Goal: Communication & Community: Answer question/provide support

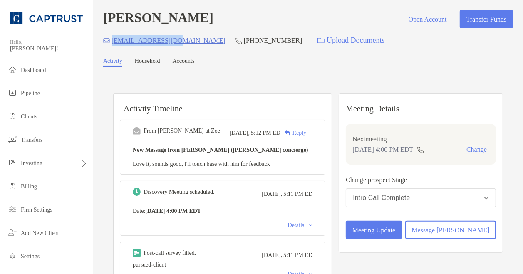
drag, startPoint x: 183, startPoint y: 43, endPoint x: 116, endPoint y: 43, distance: 67.4
click at [116, 43] on div "grc27282@yahoo.com (336) 337-2043 Upload Documents" at bounding box center [308, 41] width 410 height 18
click at [185, 48] on div "grc27282@yahoo.com (336) 337-2043 Upload Documents" at bounding box center [308, 41] width 410 height 18
drag, startPoint x: 181, startPoint y: 40, endPoint x: 113, endPoint y: 41, distance: 68.3
click at [113, 41] on div "grc27282@yahoo.com (336) 337-2043 Upload Documents" at bounding box center [308, 41] width 410 height 18
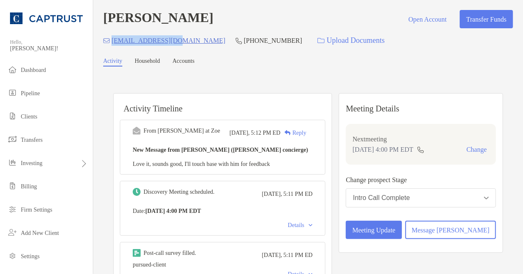
copy p "[EMAIL_ADDRESS][DOMAIN_NAME]"
click at [306, 136] on div "Reply" at bounding box center [294, 133] width 26 height 9
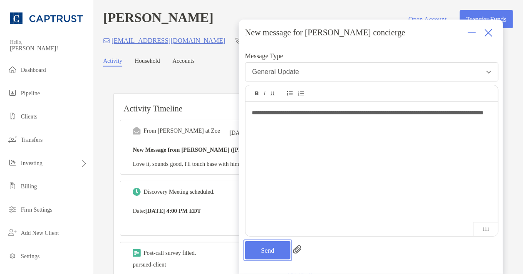
click at [273, 247] on button "Send" at bounding box center [267, 250] width 45 height 18
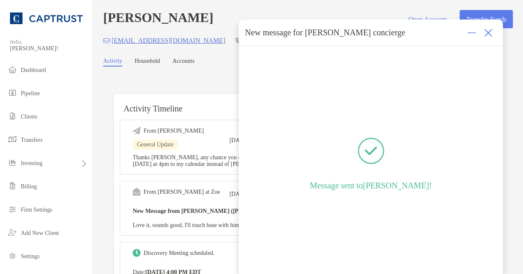
click at [489, 35] on img at bounding box center [489, 33] width 8 height 8
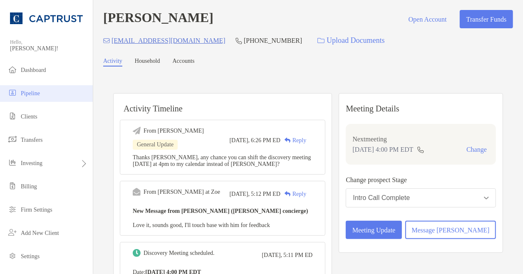
click at [44, 89] on li "Pipeline" at bounding box center [46, 93] width 93 height 17
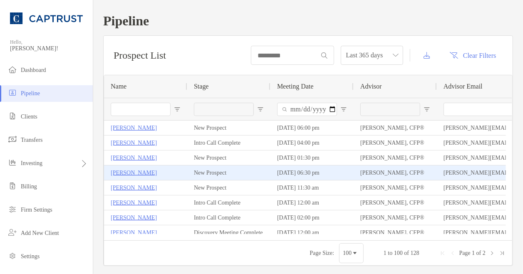
click at [130, 169] on p "[PERSON_NAME]" at bounding box center [134, 173] width 46 height 10
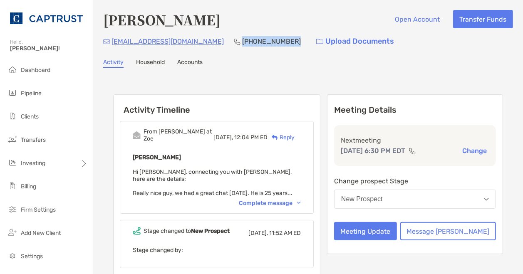
drag, startPoint x: 250, startPoint y: 42, endPoint x: 204, endPoint y: 42, distance: 45.8
click at [204, 42] on div "[EMAIL_ADDRESS][DOMAIN_NAME] [PHONE_NUMBER] Upload Documents" at bounding box center [308, 41] width 410 height 18
drag, startPoint x: 204, startPoint y: 42, endPoint x: 244, endPoint y: 77, distance: 53.1
click at [244, 77] on div "Activity Timeline From [PERSON_NAME] at [PERSON_NAME] [DATE], 12:04 PM ED Reply…" at bounding box center [308, 215] width 410 height 278
drag, startPoint x: 249, startPoint y: 42, endPoint x: 203, endPoint y: 40, distance: 46.2
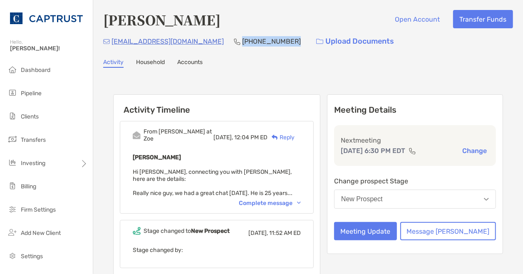
click at [203, 40] on div "[EMAIL_ADDRESS][DOMAIN_NAME] [PHONE_NUMBER] Upload Documents" at bounding box center [308, 41] width 410 height 18
click at [242, 37] on p "[PHONE_NUMBER]" at bounding box center [271, 41] width 59 height 10
click at [242, 40] on p "[PHONE_NUMBER]" at bounding box center [271, 41] width 59 height 10
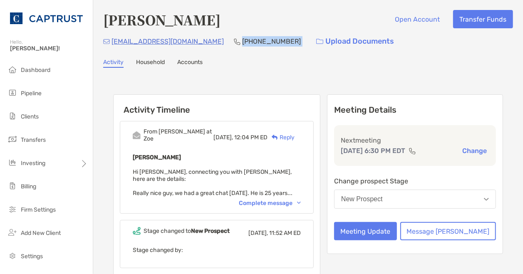
copy p "[PHONE_NUMBER]"
click at [295, 200] on div "Complete message" at bounding box center [270, 203] width 62 height 7
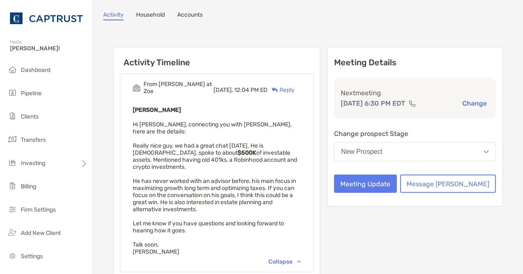
scroll to position [49, 0]
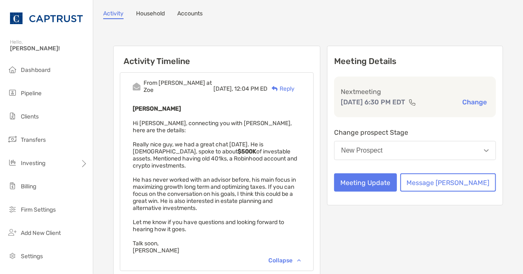
click at [328, 14] on div "Activity Household Accounts" at bounding box center [308, 14] width 410 height 9
click at [397, 186] on button "Meeting Update" at bounding box center [365, 183] width 63 height 18
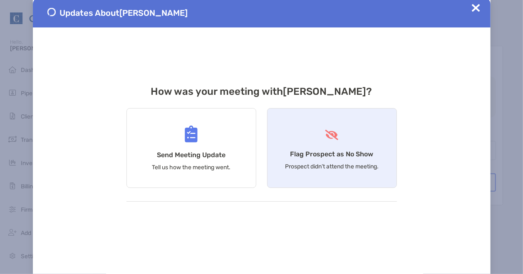
click at [329, 147] on div "Flag Prospect as No Show Prospect didn’t attend the meeting." at bounding box center [332, 148] width 130 height 80
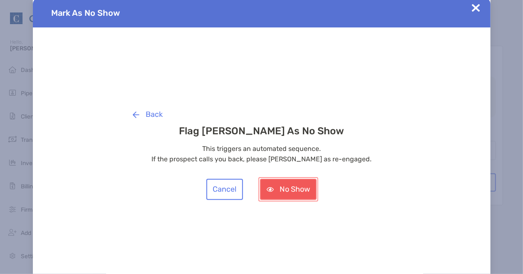
click at [283, 192] on button "No Show" at bounding box center [288, 189] width 57 height 21
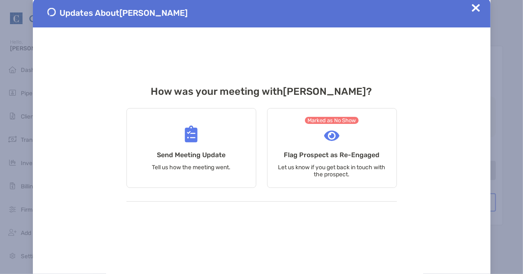
click at [478, 8] on img at bounding box center [476, 8] width 8 height 8
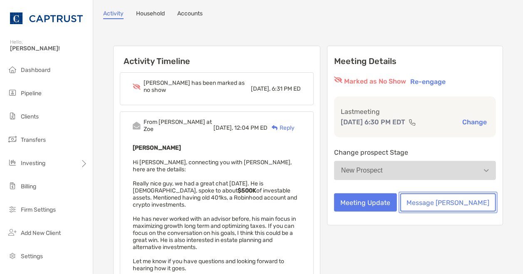
click at [458, 212] on button "Message [PERSON_NAME]" at bounding box center [448, 203] width 96 height 18
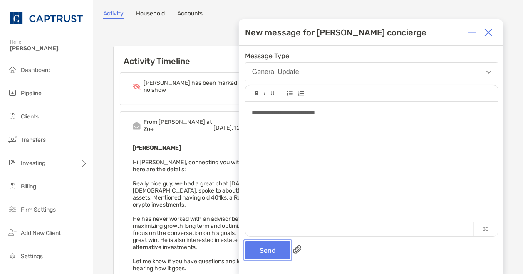
click at [272, 249] on button "Send" at bounding box center [267, 250] width 45 height 18
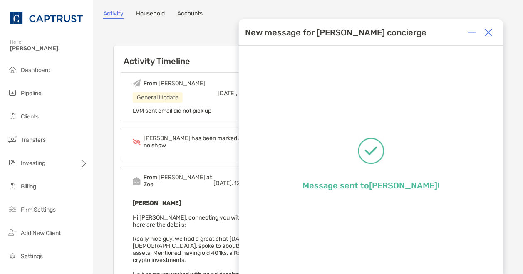
click at [495, 32] on div at bounding box center [488, 32] width 17 height 17
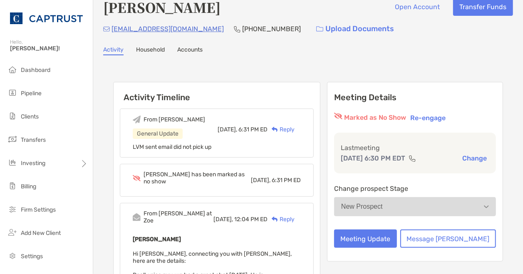
scroll to position [10, 0]
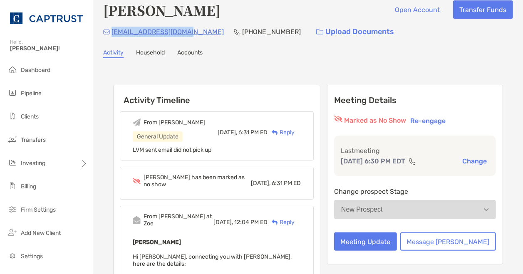
drag, startPoint x: 186, startPoint y: 31, endPoint x: 112, endPoint y: 31, distance: 74.5
click at [112, 31] on div "[EMAIL_ADDRESS][DOMAIN_NAME] [PHONE_NUMBER] Upload Documents" at bounding box center [308, 32] width 410 height 18
drag, startPoint x: 112, startPoint y: 31, endPoint x: 231, endPoint y: 47, distance: 119.7
click at [231, 47] on div "[PERSON_NAME] Open Account Transfer Funds [EMAIL_ADDRESS][DOMAIN_NAME] [PHONE_N…" at bounding box center [308, 272] width 430 height 564
drag, startPoint x: 188, startPoint y: 35, endPoint x: 111, endPoint y: 32, distance: 77.5
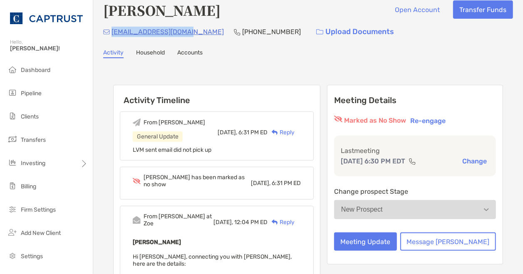
click at [111, 32] on div "[EMAIL_ADDRESS][DOMAIN_NAME] [PHONE_NUMBER] Upload Documents" at bounding box center [308, 32] width 410 height 18
copy p "[EMAIL_ADDRESS][DOMAIN_NAME]"
